Goal: Information Seeking & Learning: Learn about a topic

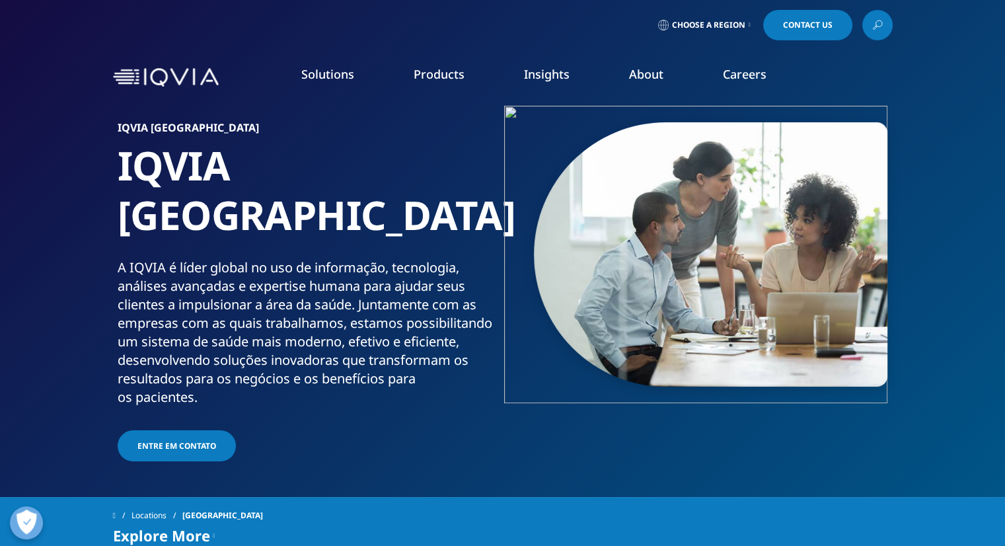
click at [715, 21] on span "Choose a Region" at bounding box center [708, 25] width 73 height 11
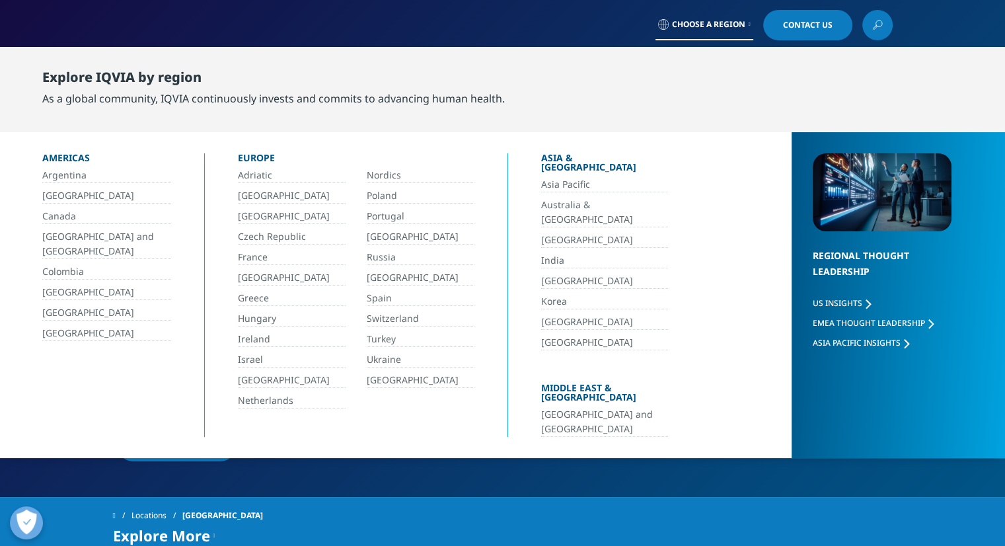
click at [62, 186] on div "Argentina Brasil Canada Central America and Caribbean Colombia Ecuador Mexico U…" at bounding box center [106, 254] width 129 height 173
click at [62, 196] on link "[GEOGRAPHIC_DATA]" at bounding box center [106, 195] width 129 height 15
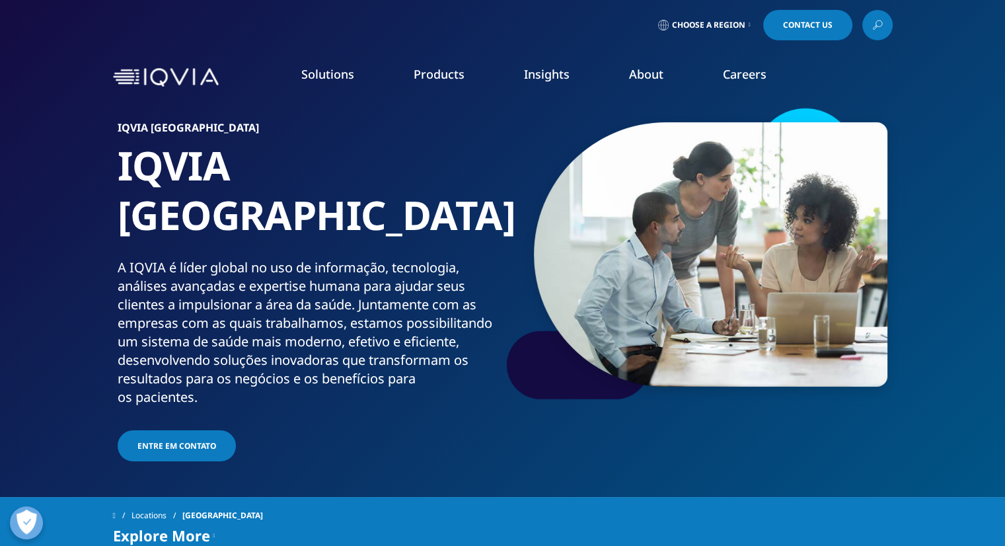
click at [750, 80] on link "Careers" at bounding box center [745, 74] width 44 height 16
click at [53, 165] on link "Overview" at bounding box center [139, 166] width 226 height 15
click at [53, 238] on link "Benefits" at bounding box center [139, 239] width 226 height 15
